Goal: Information Seeking & Learning: Learn about a topic

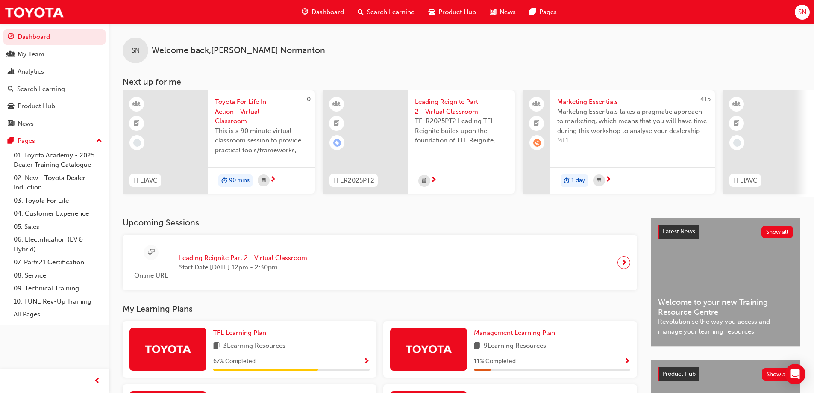
click at [378, 14] on span "Search Learning" at bounding box center [391, 12] width 48 height 10
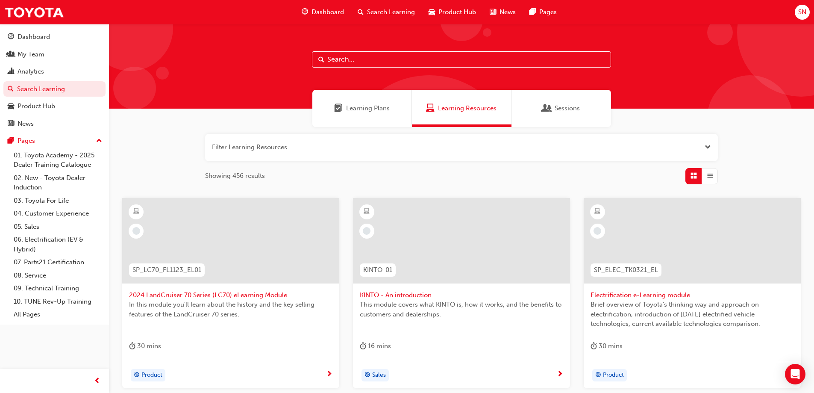
click at [371, 59] on input "text" at bounding box center [461, 59] width 299 height 16
type input "workshop controller"
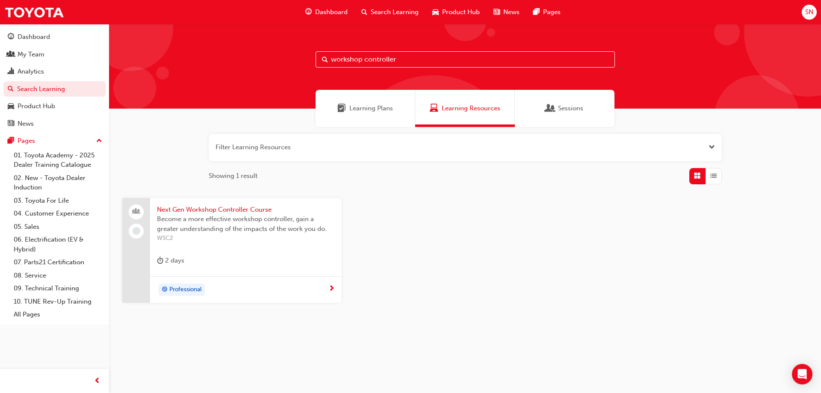
click at [247, 209] on span "Next Gen Workshop Controller Course" at bounding box center [246, 210] width 178 height 10
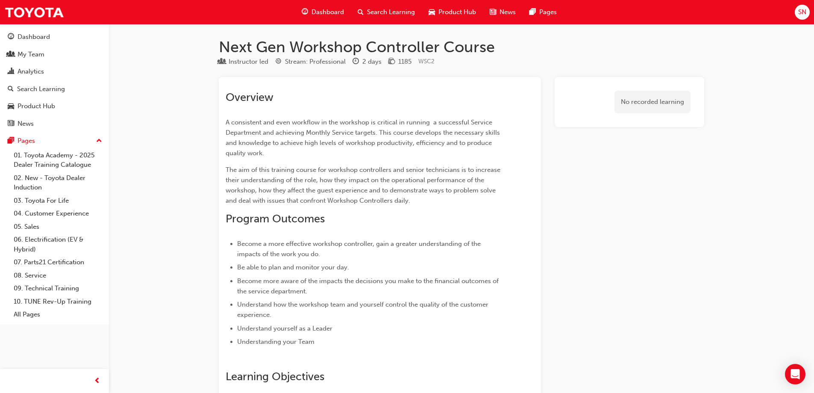
scroll to position [43, 0]
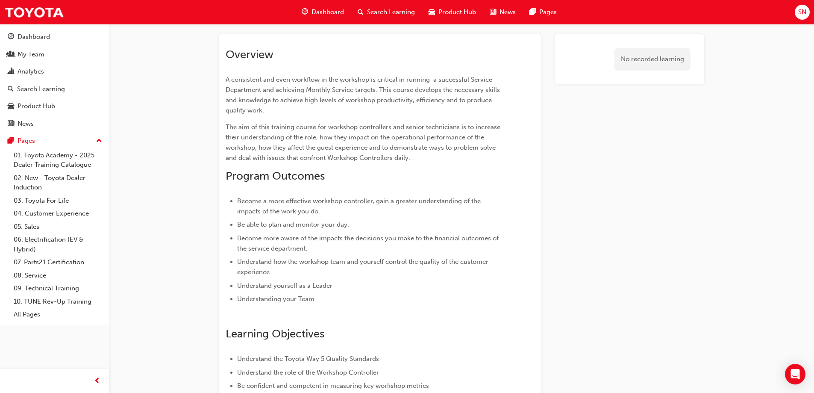
drag, startPoint x: 479, startPoint y: 178, endPoint x: 471, endPoint y: 158, distance: 21.1
click at [473, 161] on div "Overview A consistent and even workflow in the workshop is critical in running …" at bounding box center [365, 313] width 278 height 531
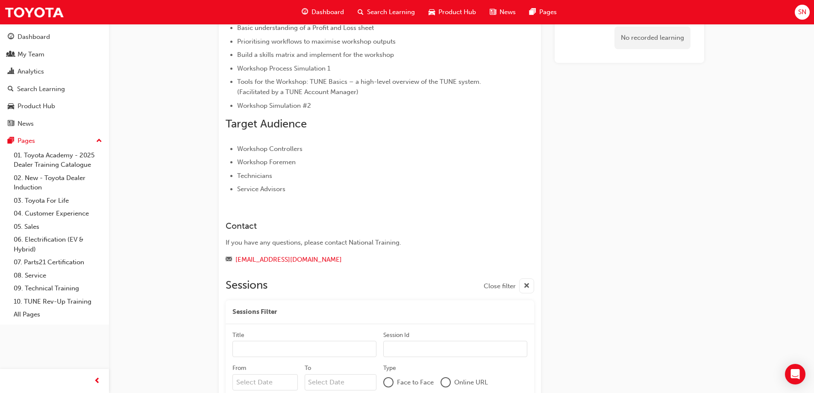
scroll to position [684, 0]
